Goal: Task Accomplishment & Management: Use online tool/utility

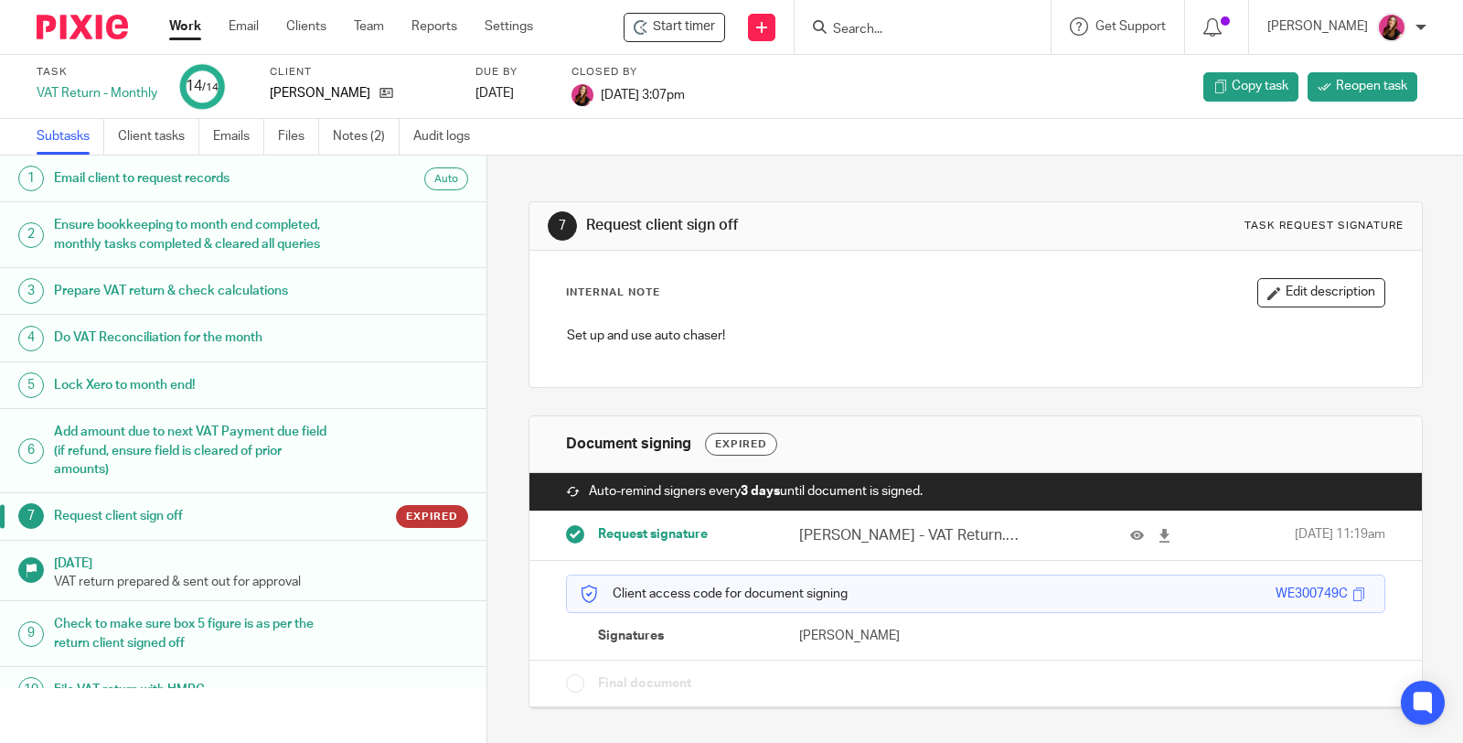
click at [186, 26] on link "Work" at bounding box center [185, 26] width 32 height 18
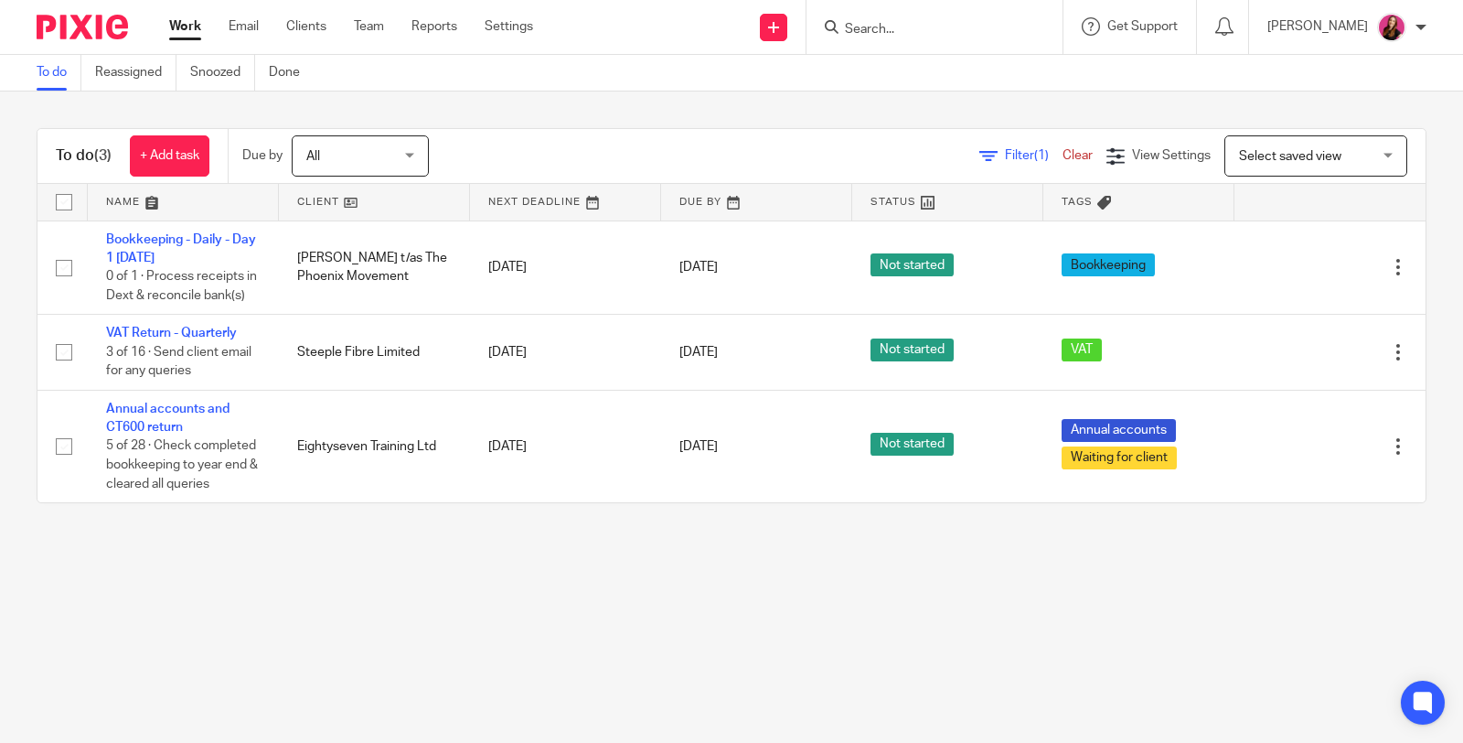
click at [954, 35] on input "Search" at bounding box center [925, 30] width 165 height 16
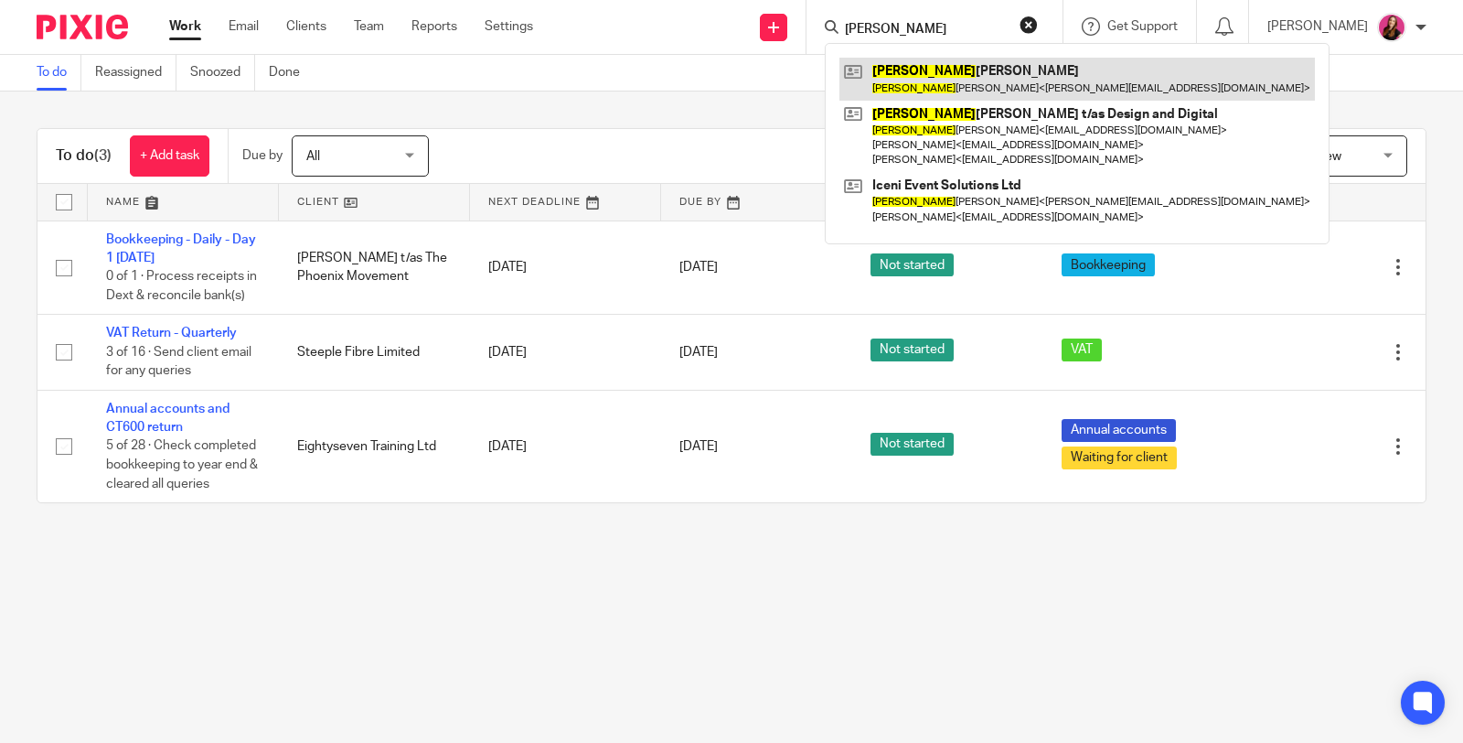
type input "nichola"
click at [947, 80] on link at bounding box center [1076, 79] width 475 height 42
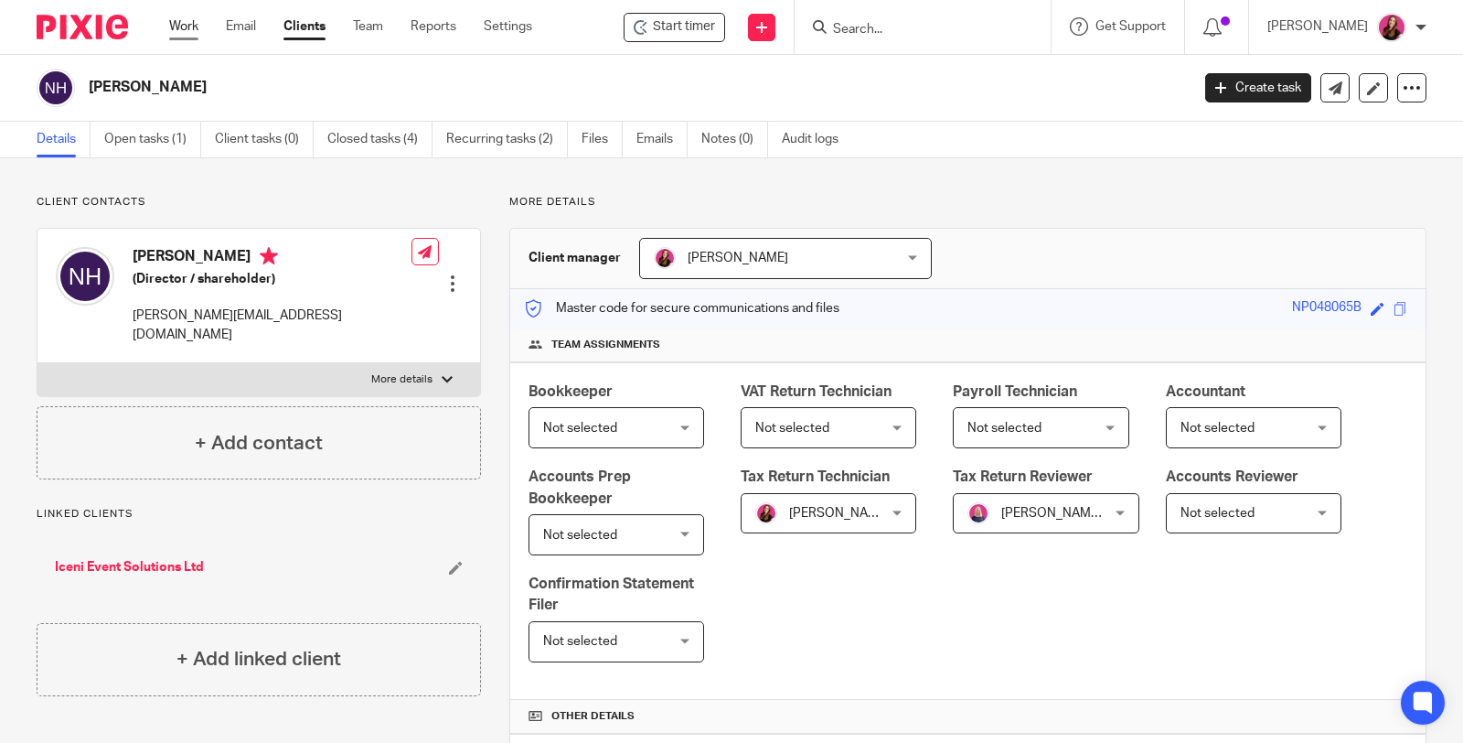
click at [176, 23] on link "Work" at bounding box center [183, 26] width 29 height 18
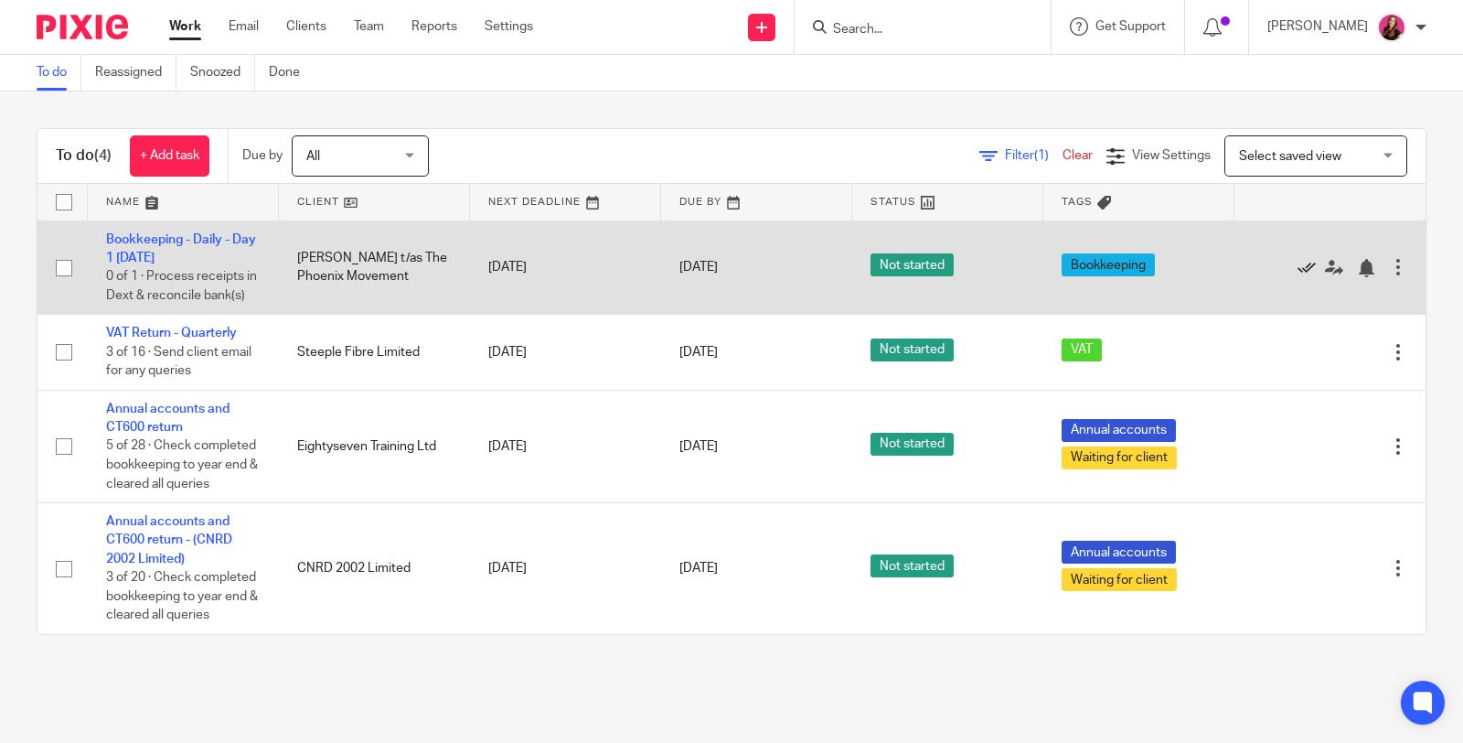
click at [1298, 277] on icon at bounding box center [1307, 268] width 18 height 18
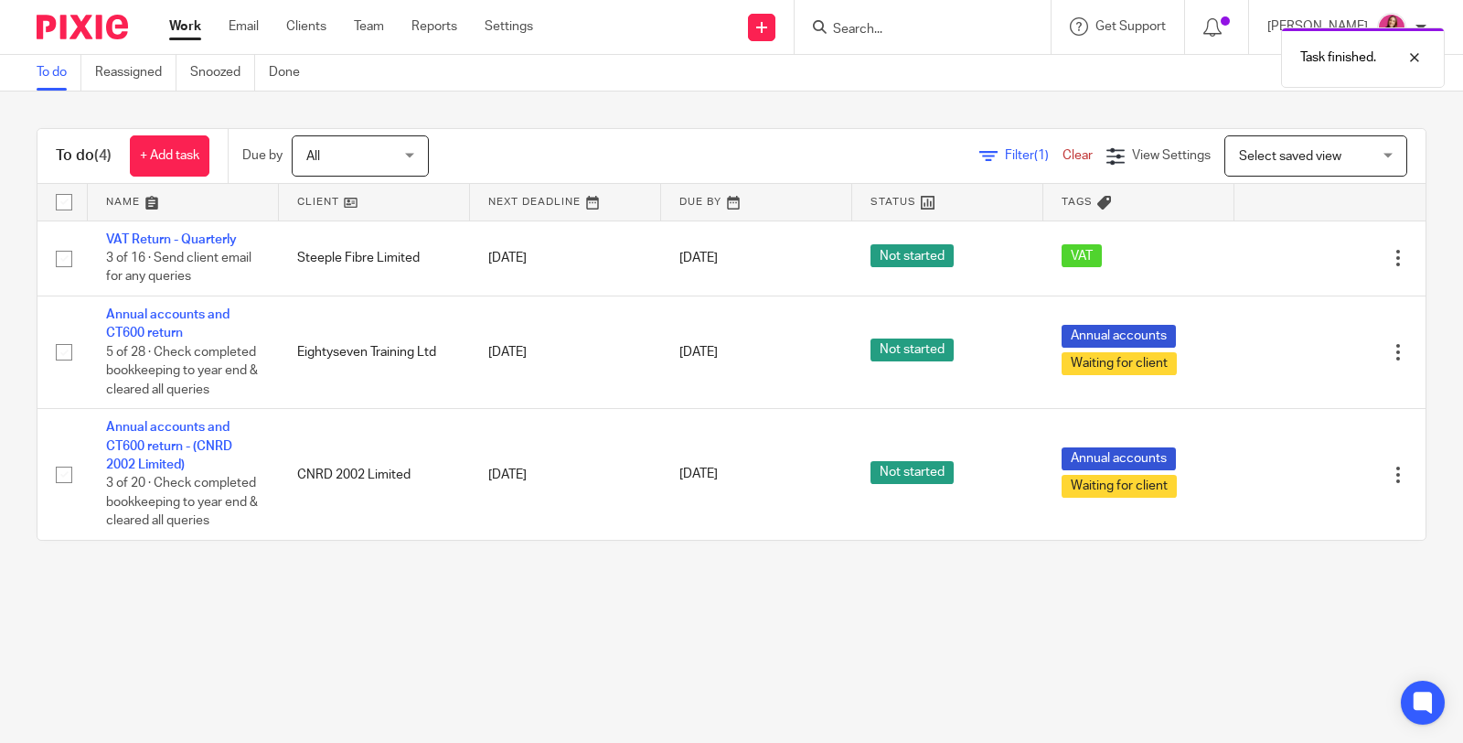
click at [1233, 34] on div "Task finished." at bounding box center [1088, 52] width 713 height 69
click at [1225, 29] on div "Task finished." at bounding box center [1088, 52] width 713 height 69
click at [1222, 29] on icon at bounding box center [1212, 27] width 18 height 18
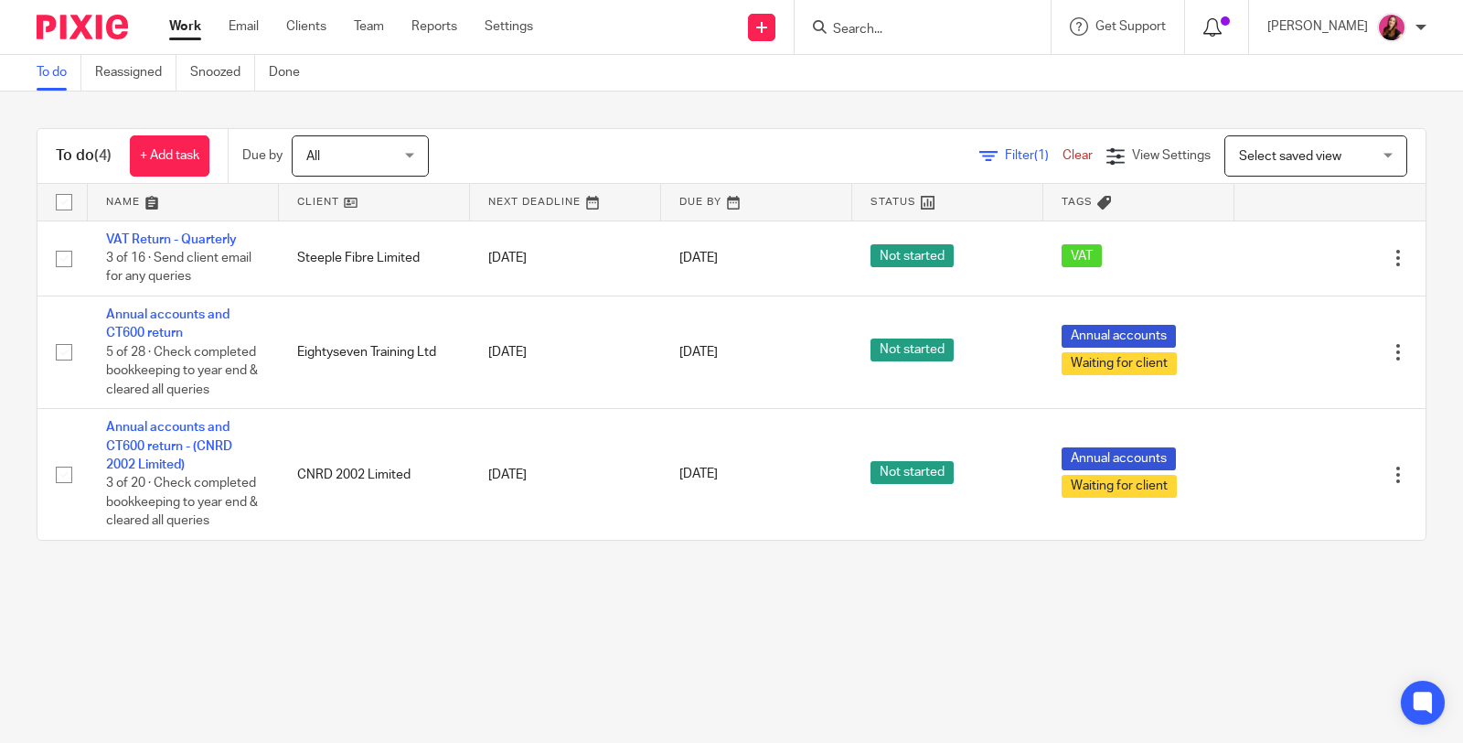
click at [1222, 29] on icon at bounding box center [1212, 27] width 18 height 18
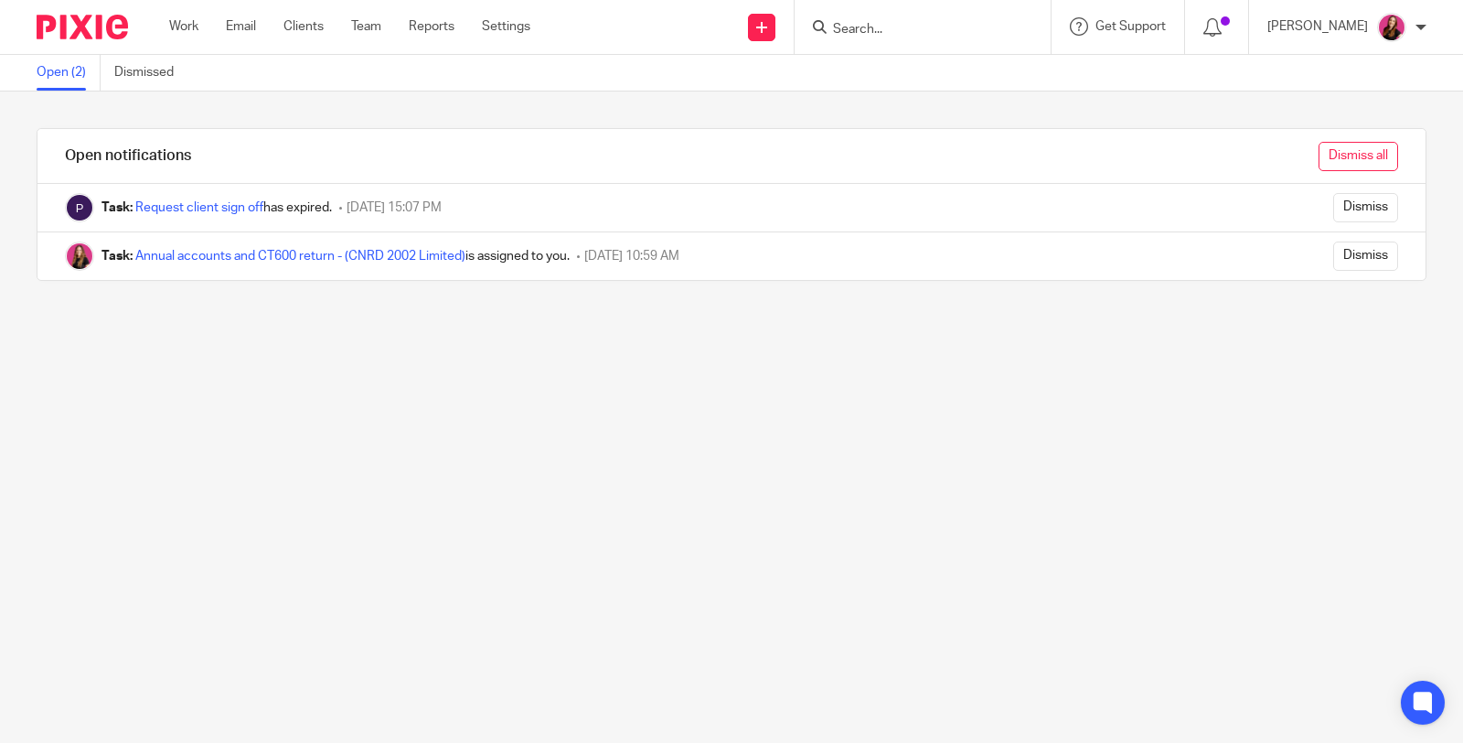
click at [1319, 153] on input "Dismiss all" at bounding box center [1359, 156] width 80 height 29
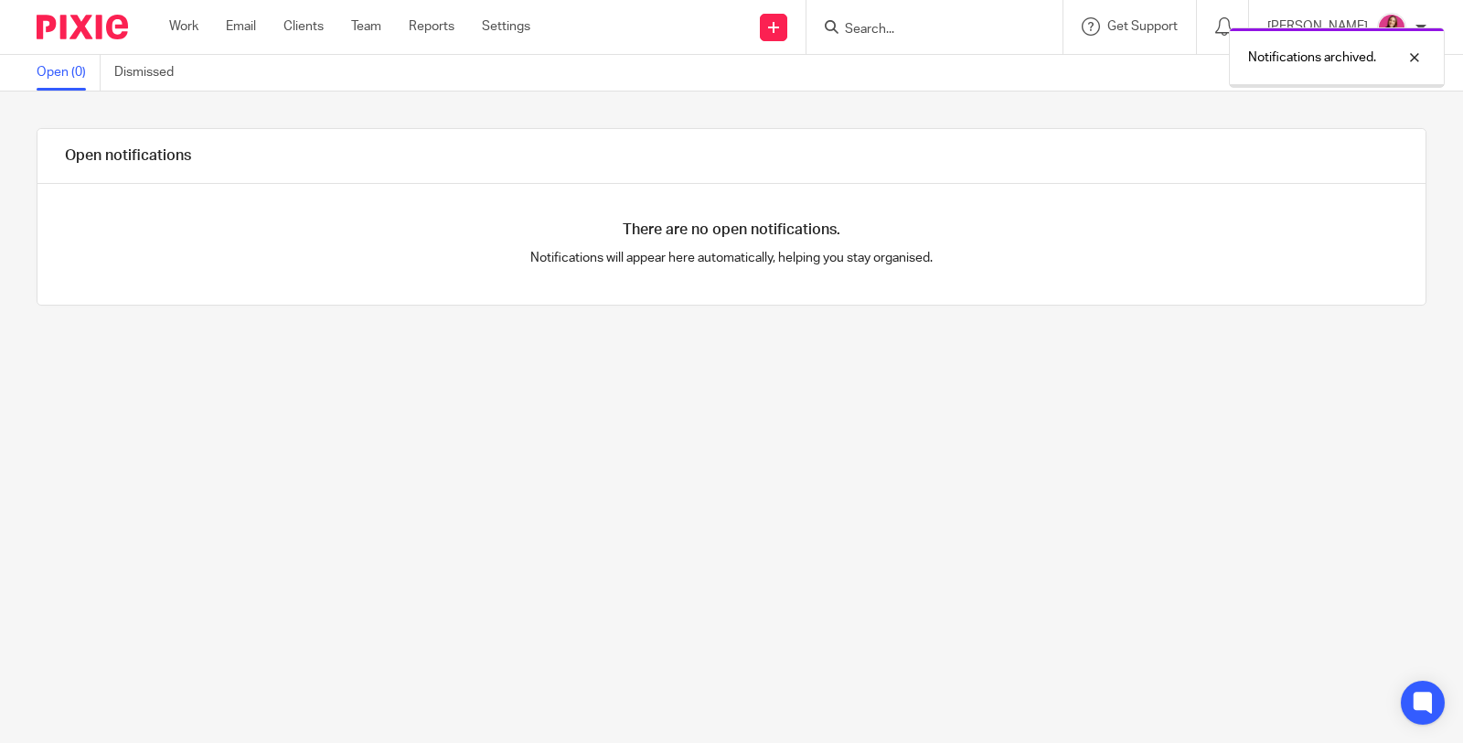
click at [195, 28] on link "Work" at bounding box center [183, 26] width 29 height 18
